Goal: Transaction & Acquisition: Purchase product/service

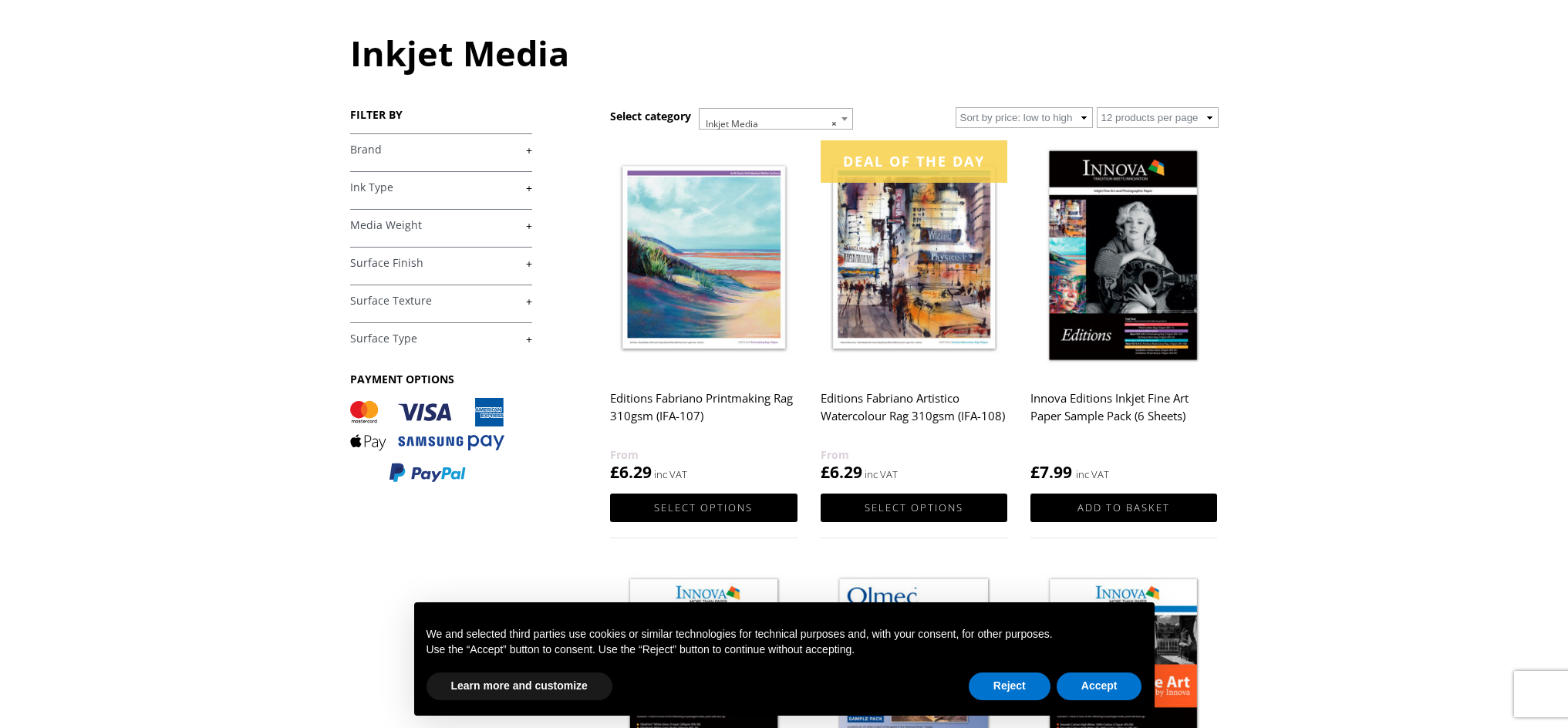
scroll to position [158, 0]
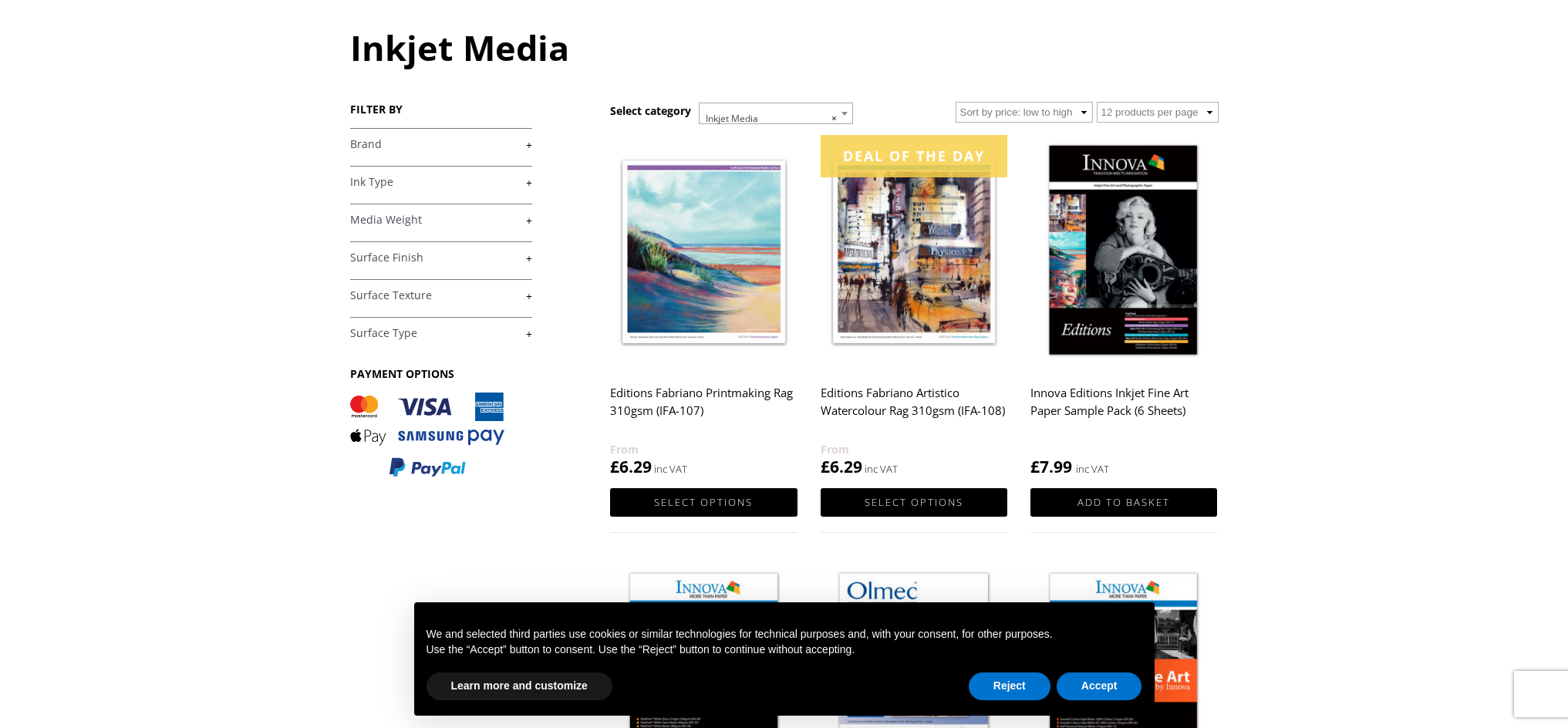
click at [530, 182] on link "+" at bounding box center [441, 182] width 182 height 15
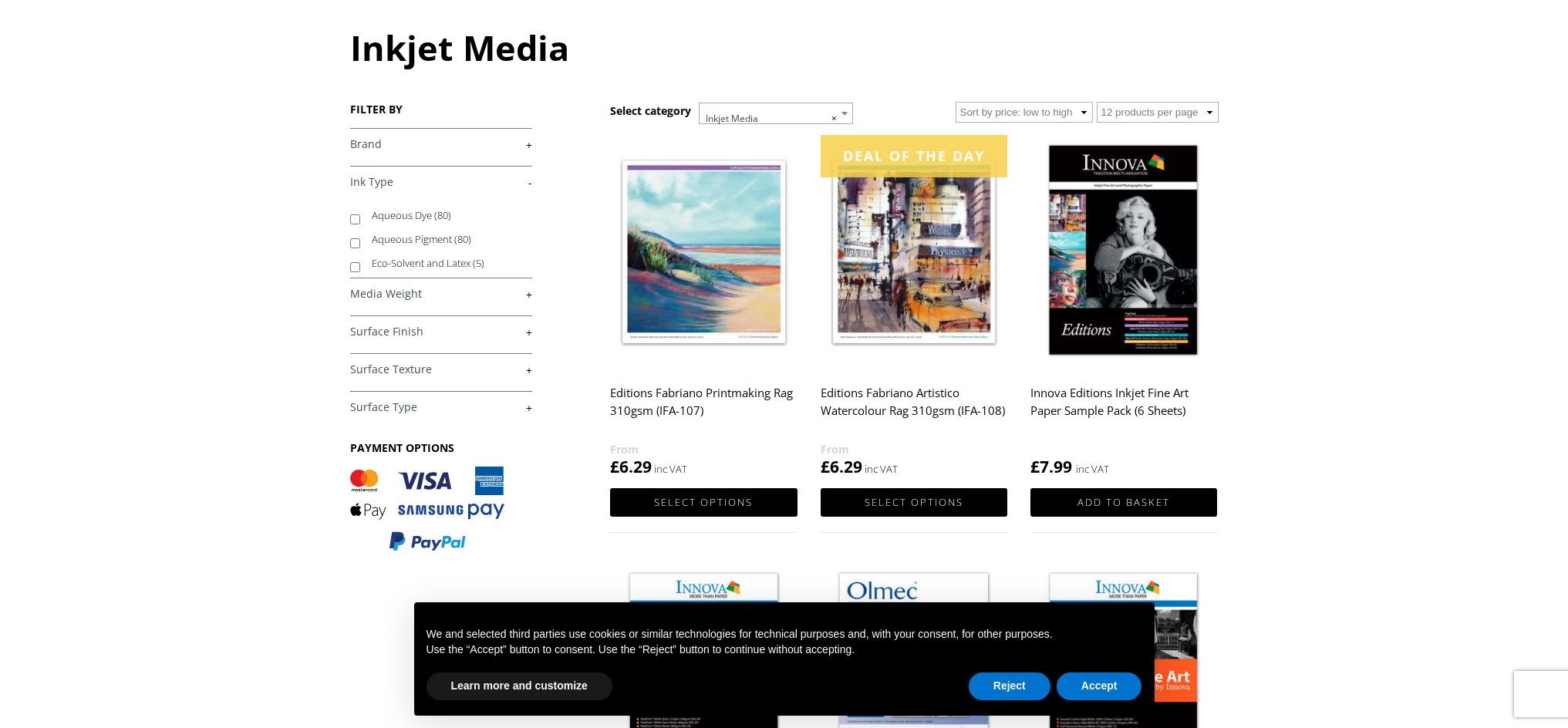
click at [530, 182] on link "-" at bounding box center [441, 182] width 182 height 15
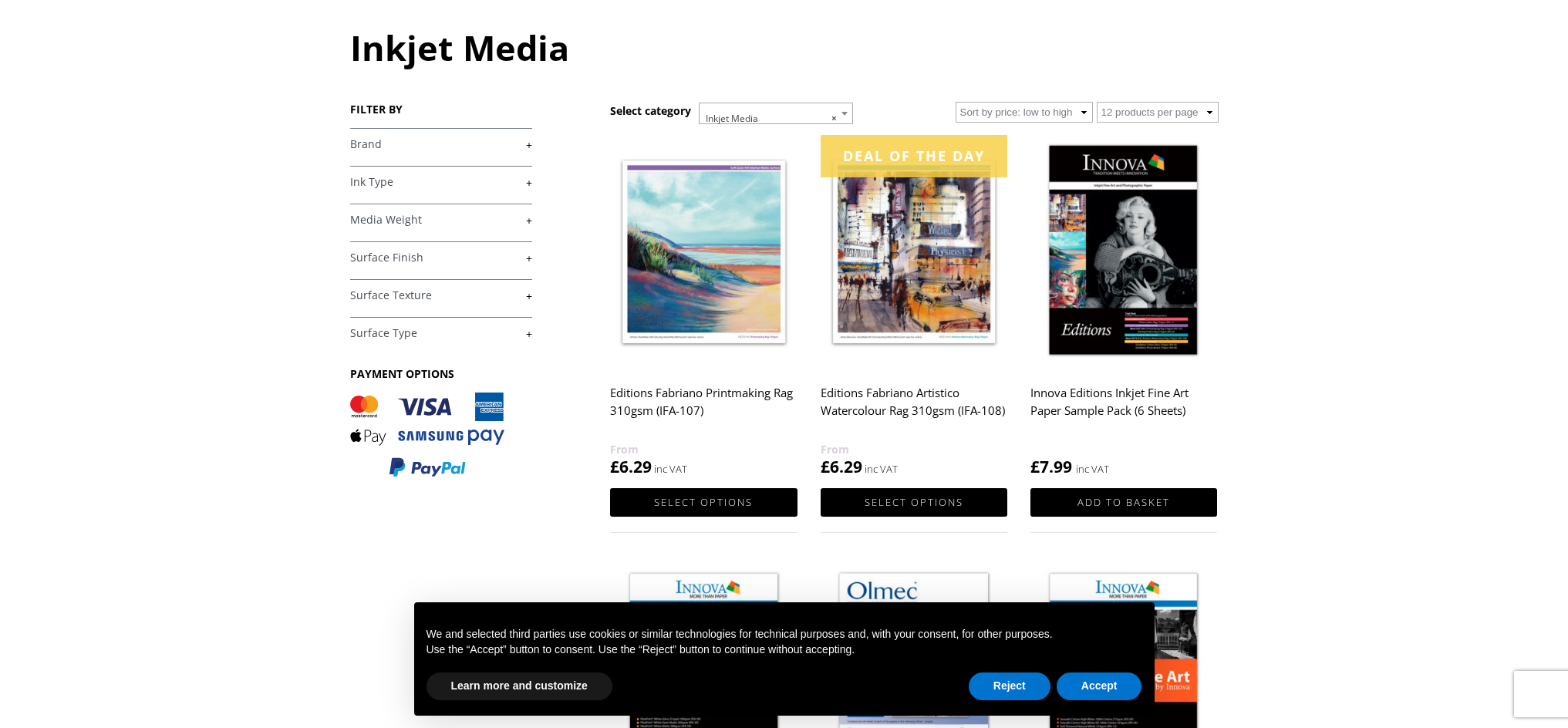
click at [528, 218] on link "+" at bounding box center [441, 220] width 182 height 15
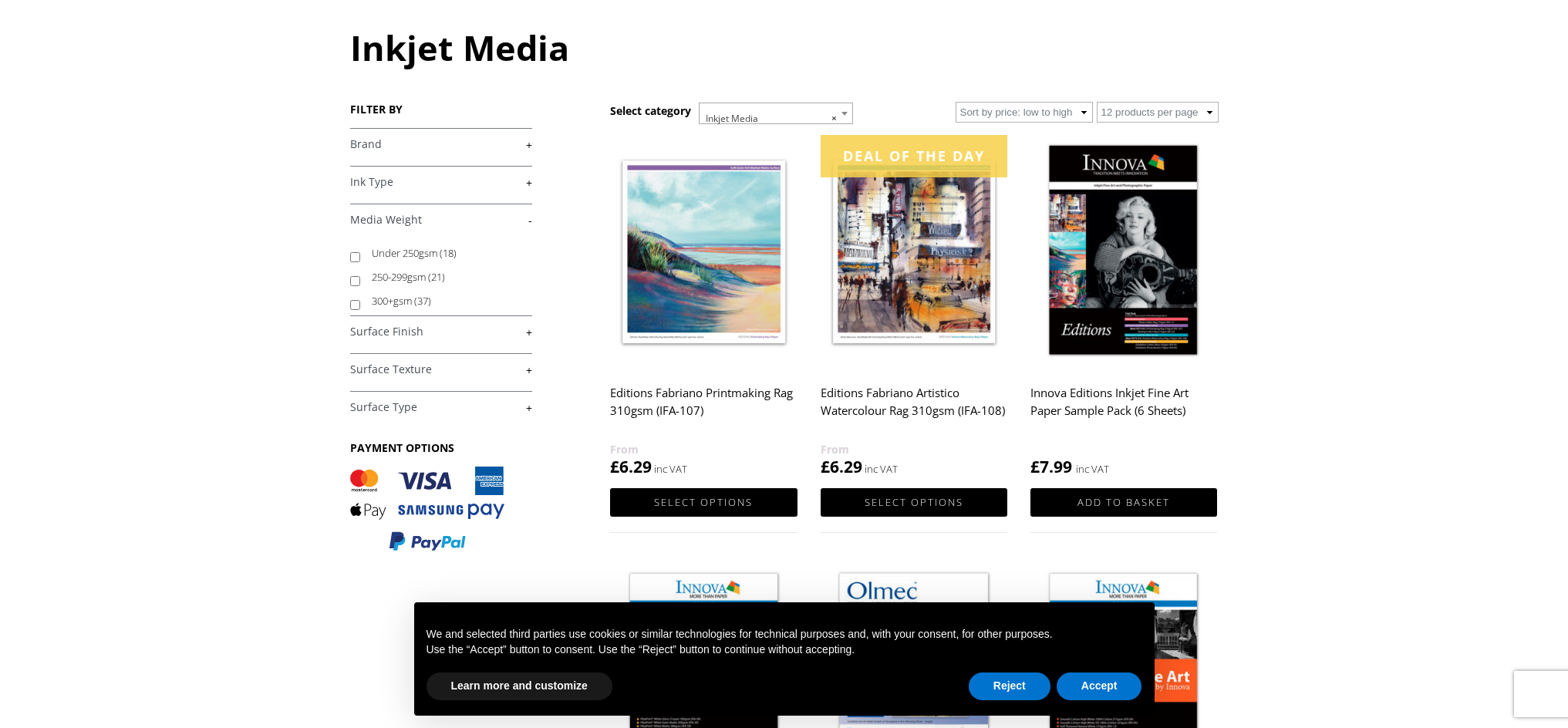
click at [356, 303] on input "300+gsm (37)" at bounding box center [354, 304] width 10 height 10
checkbox input "true"
click at [526, 330] on link "+" at bounding box center [441, 332] width 182 height 15
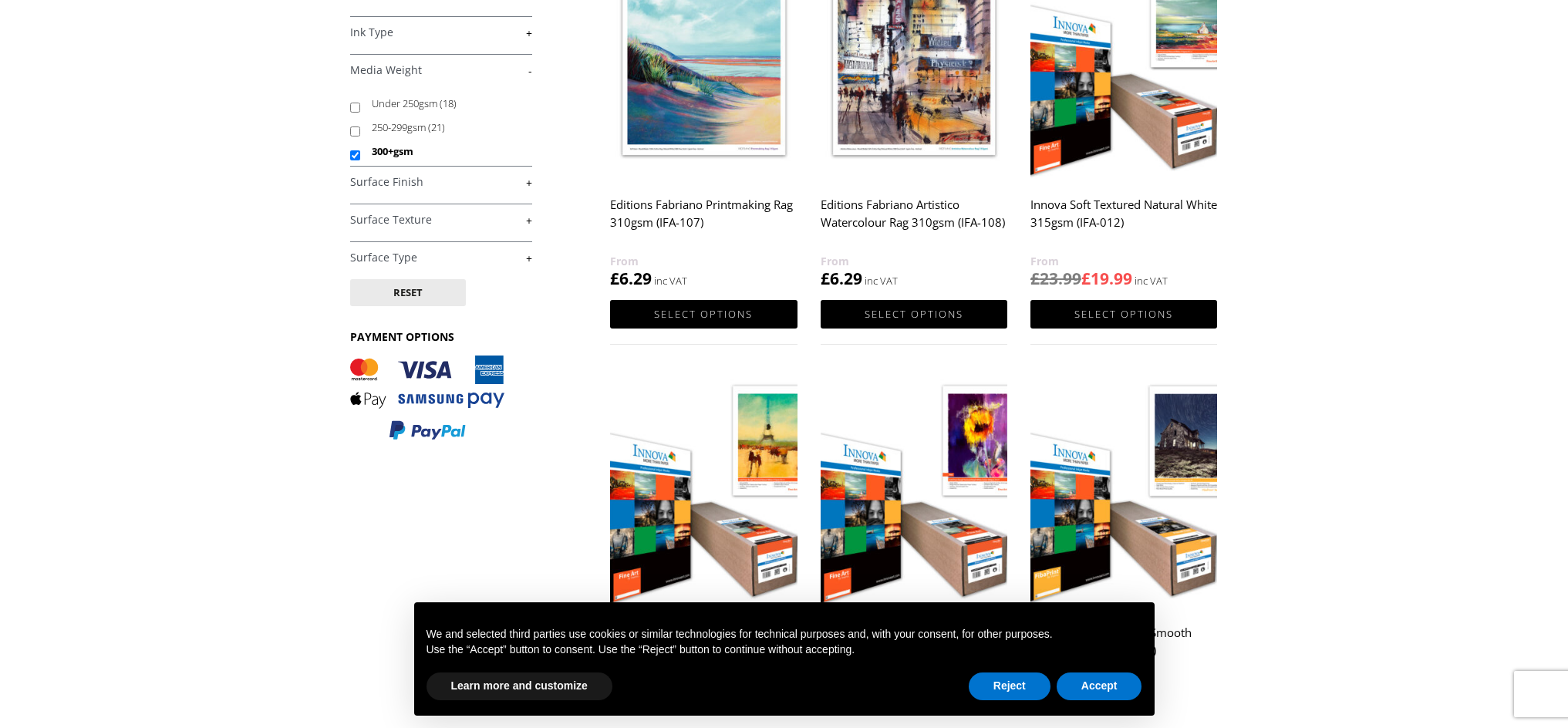
scroll to position [311, 0]
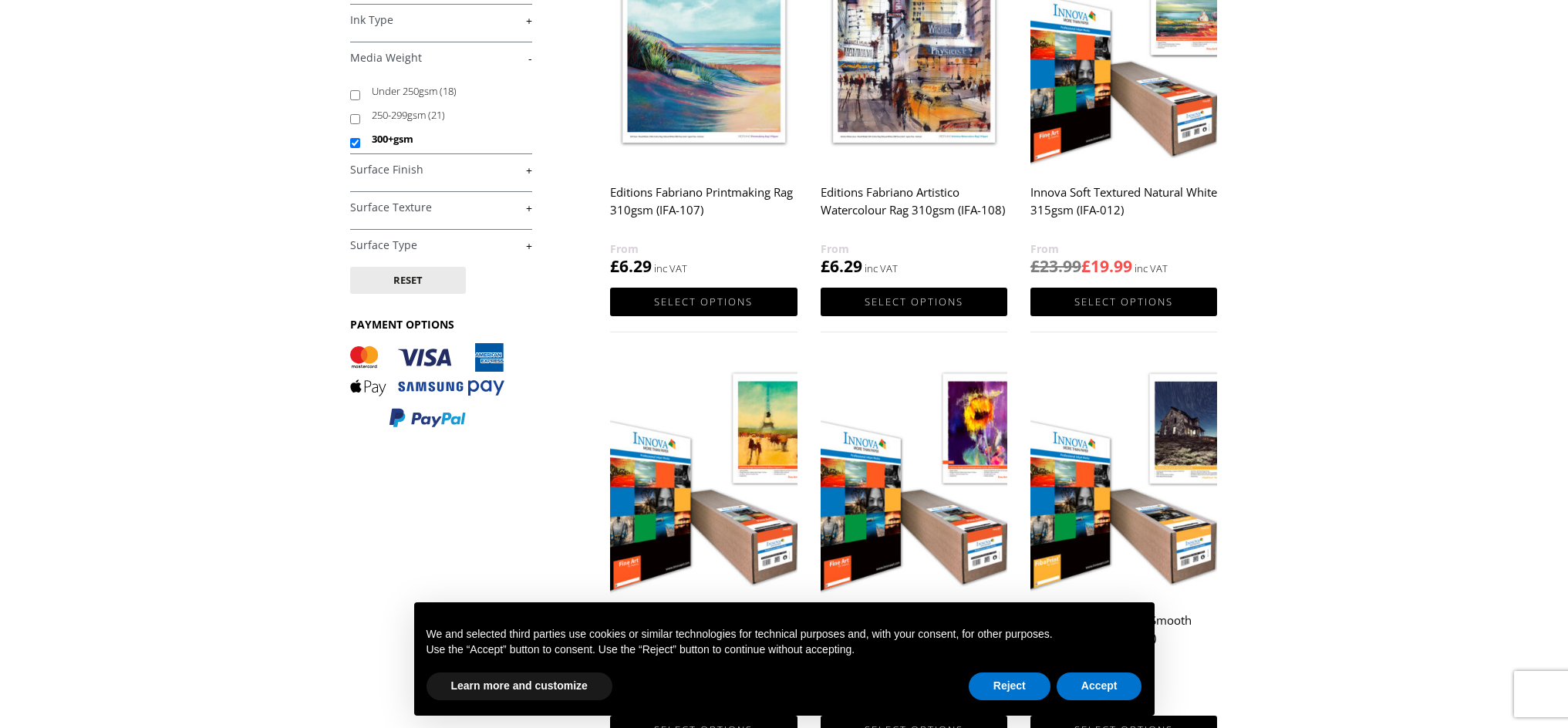
click at [529, 171] on link "+" at bounding box center [441, 170] width 182 height 15
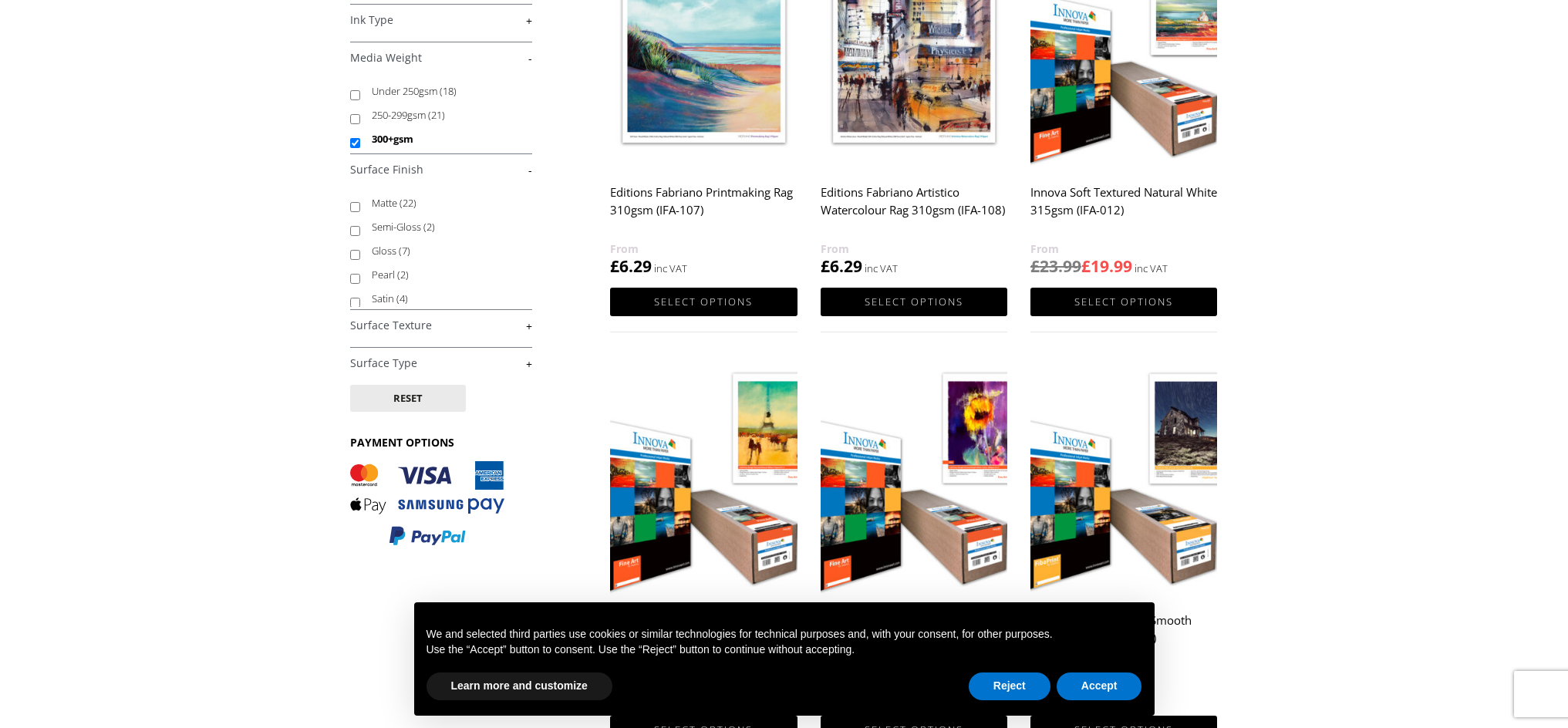
click at [353, 206] on input "Matte (22)" at bounding box center [354, 206] width 10 height 10
checkbox input "true"
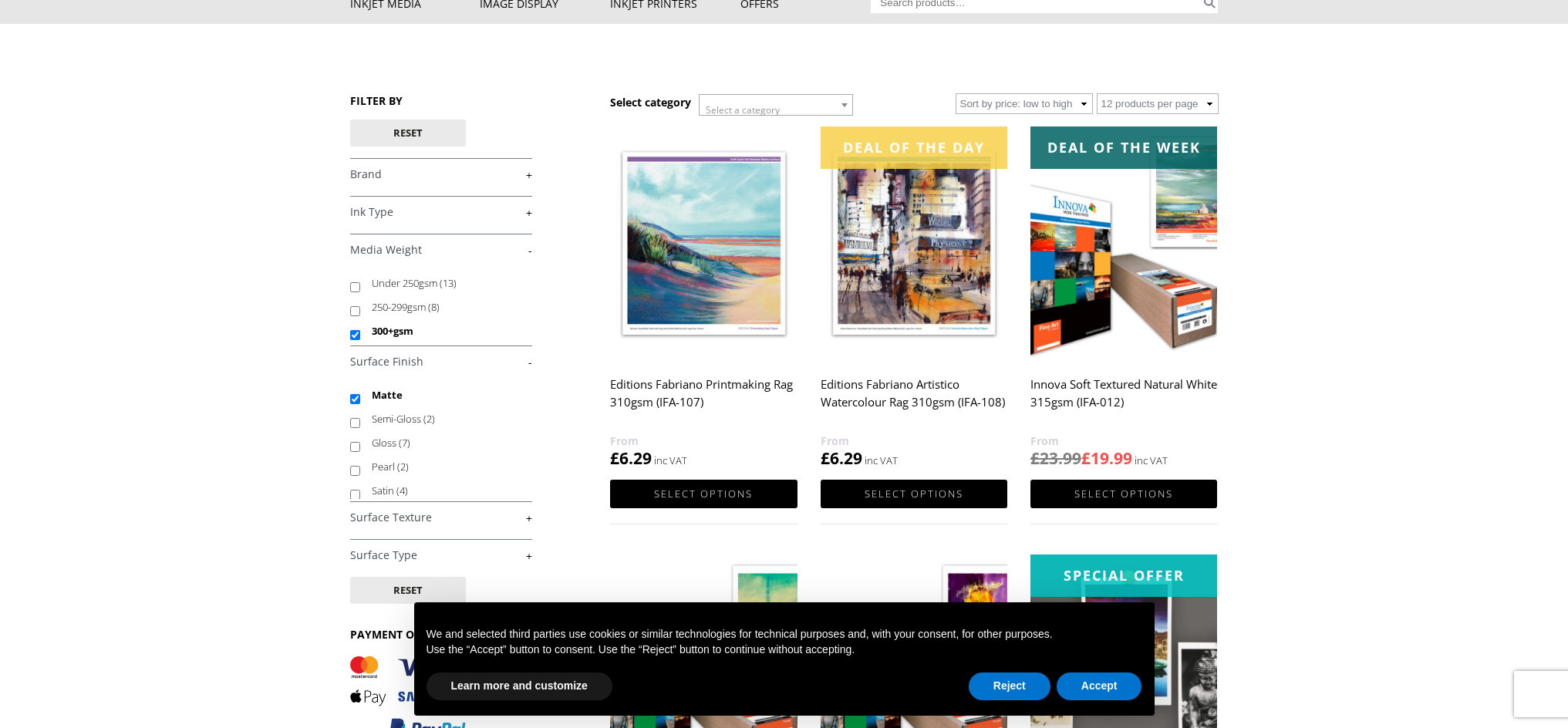
scroll to position [139, 0]
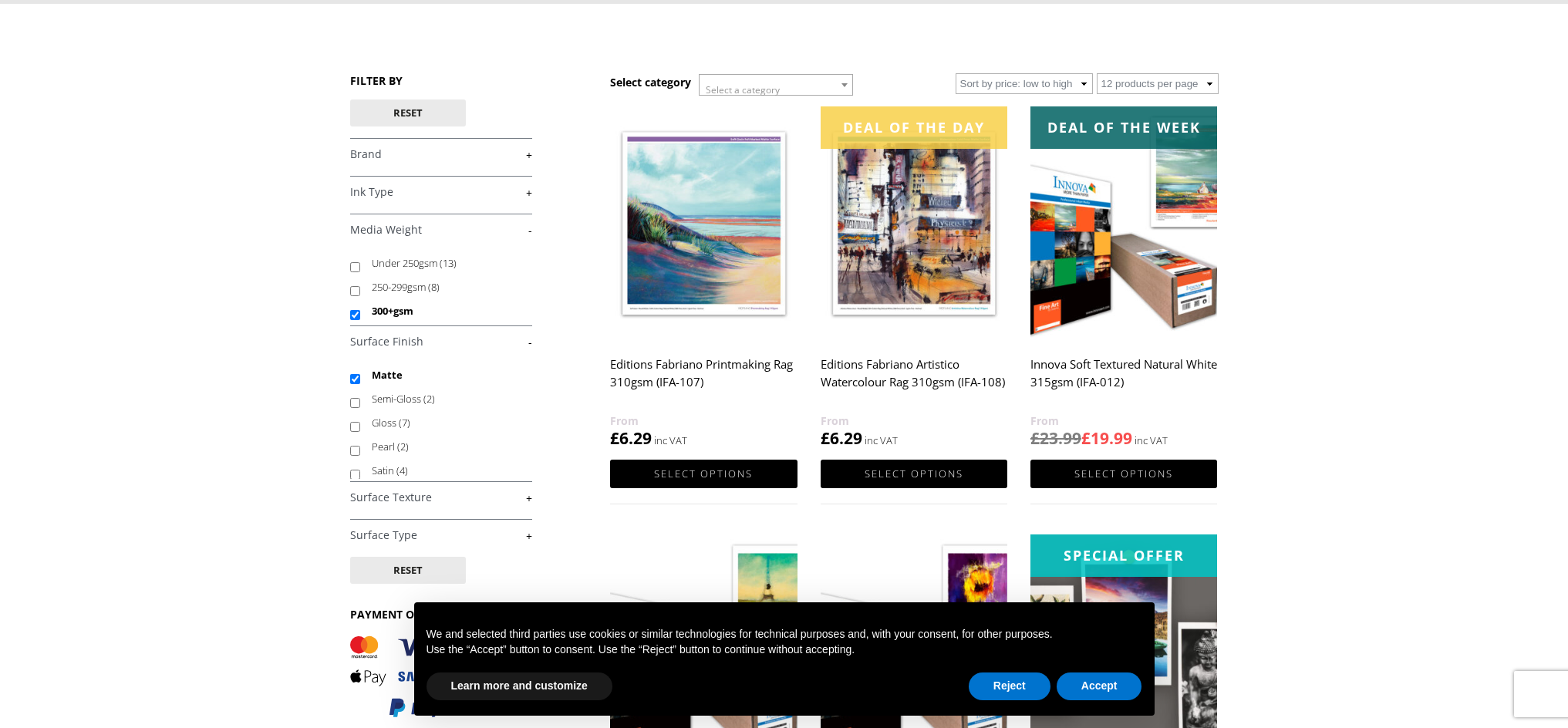
click at [529, 496] on link "+" at bounding box center [441, 497] width 182 height 15
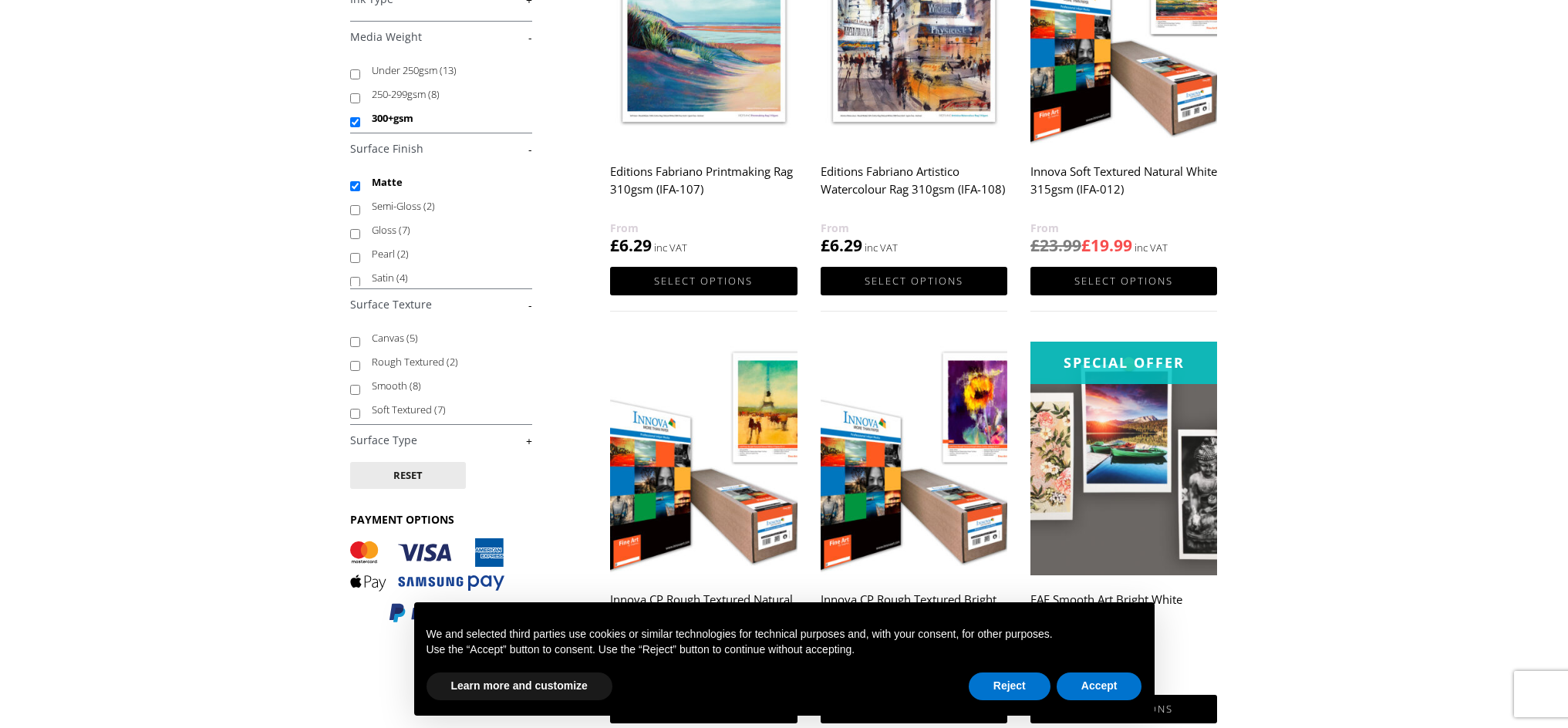
scroll to position [334, 0]
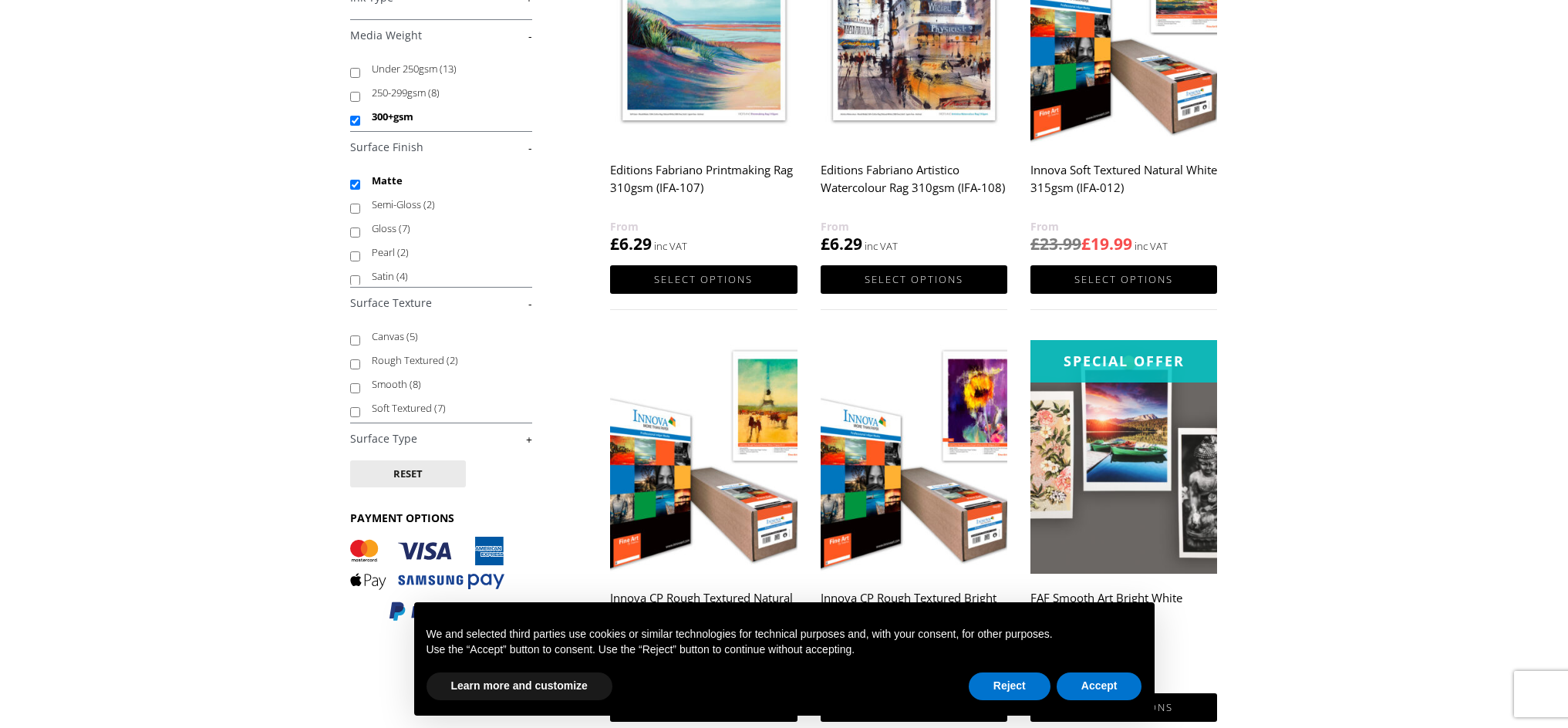
click at [354, 339] on input "Canvas (5)" at bounding box center [354, 340] width 10 height 10
checkbox input "true"
click at [355, 363] on input "Rough Textured (2)" at bounding box center [354, 364] width 10 height 10
checkbox input "true"
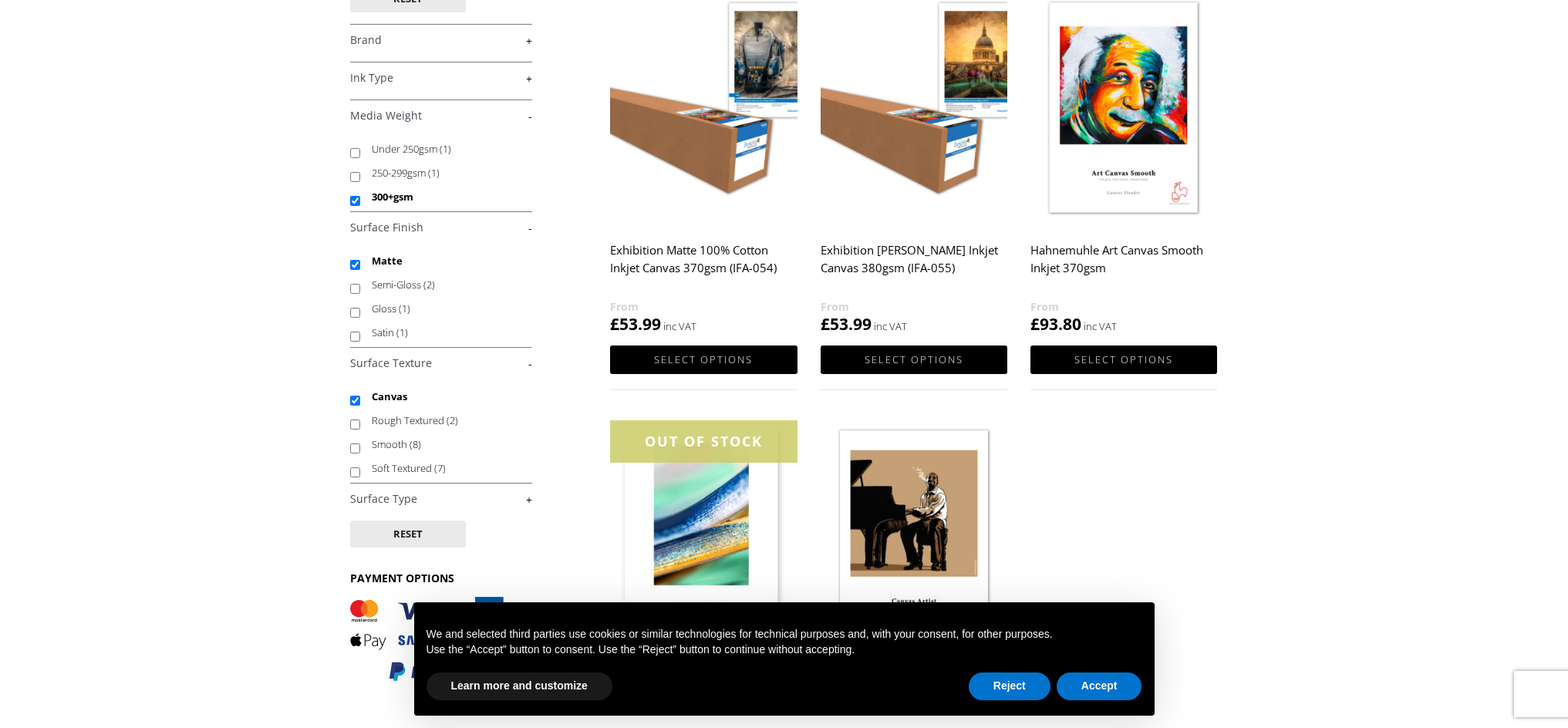
scroll to position [261, 0]
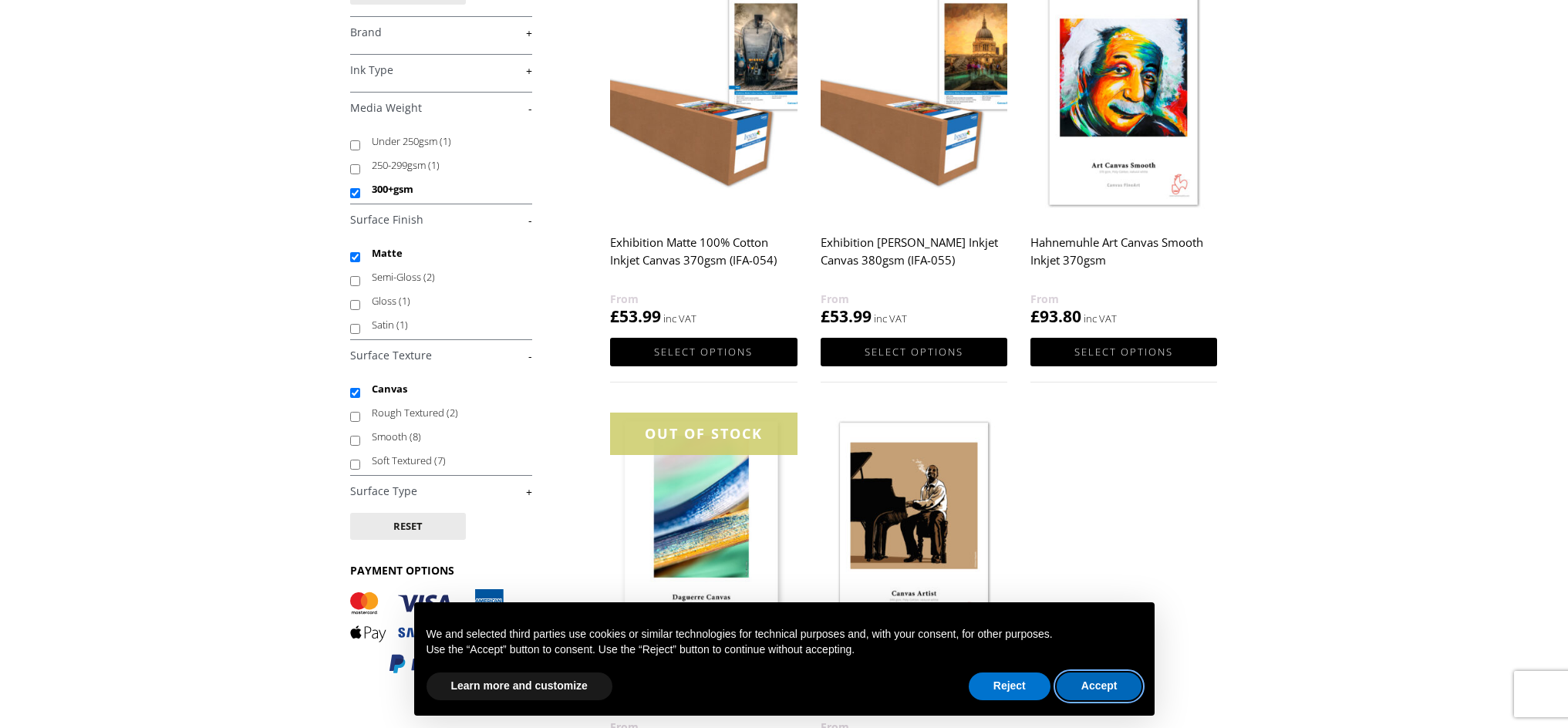
click at [1108, 691] on button "Accept" at bounding box center [1100, 687] width 86 height 28
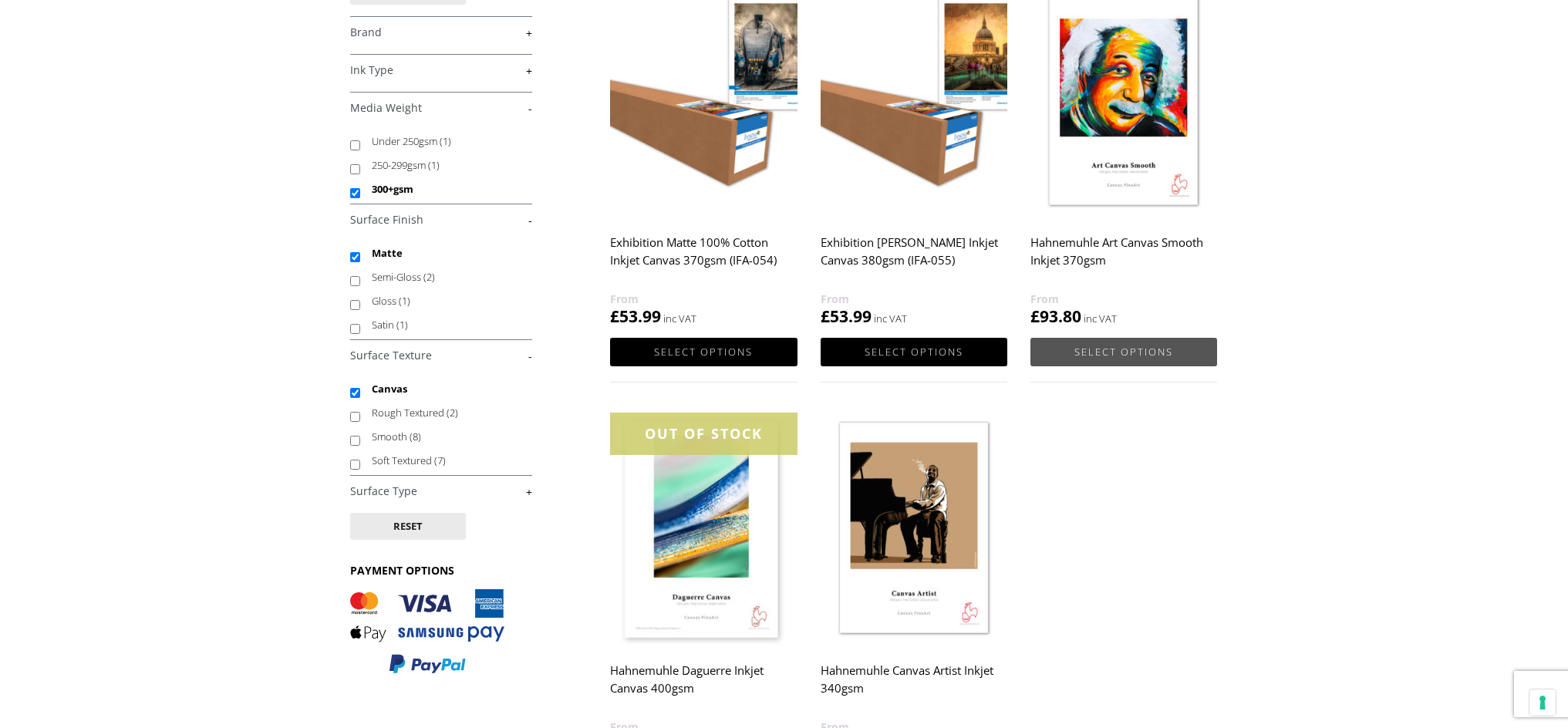
click at [1147, 353] on link "Select options" at bounding box center [1123, 352] width 187 height 29
